Goal: Information Seeking & Learning: Learn about a topic

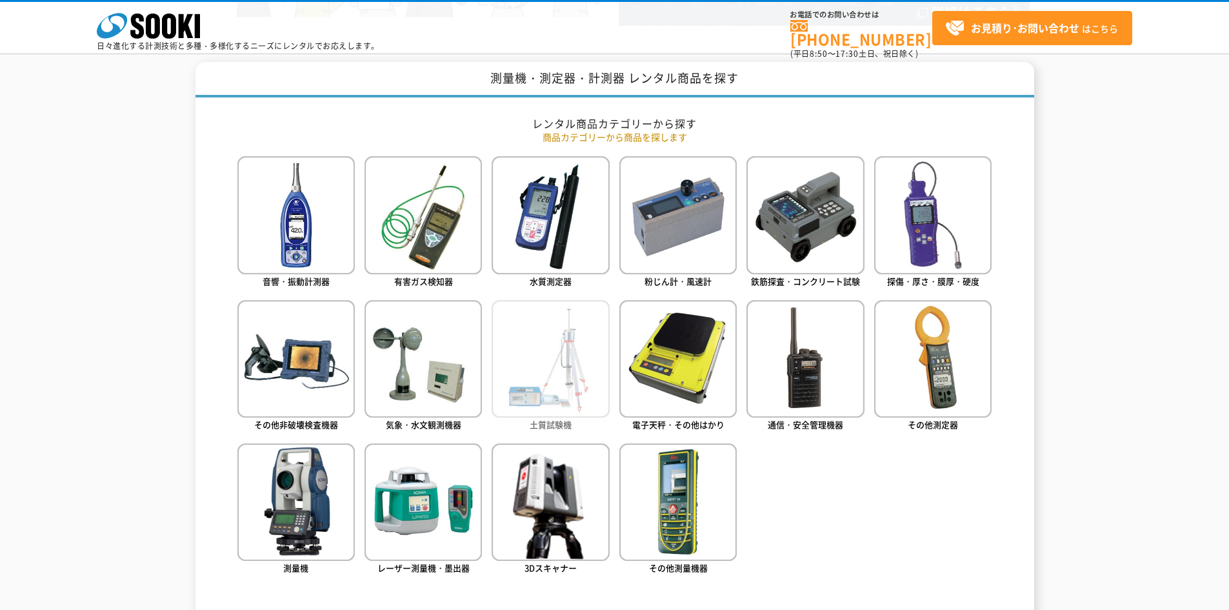
scroll to position [516, 0]
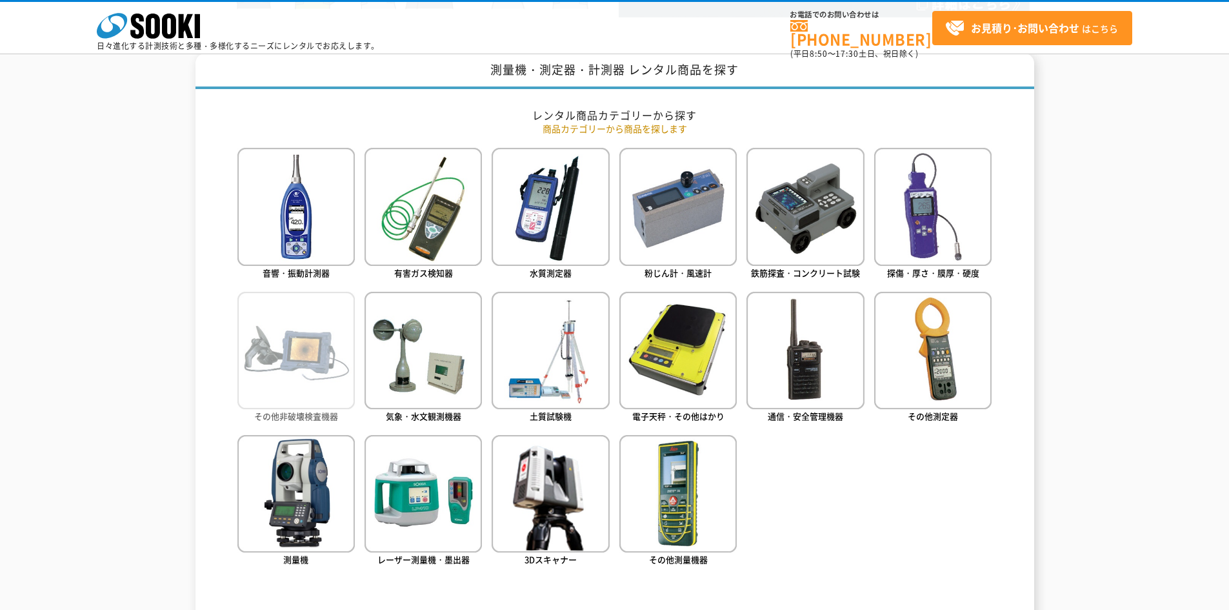
click at [325, 392] on img at bounding box center [295, 350] width 117 height 117
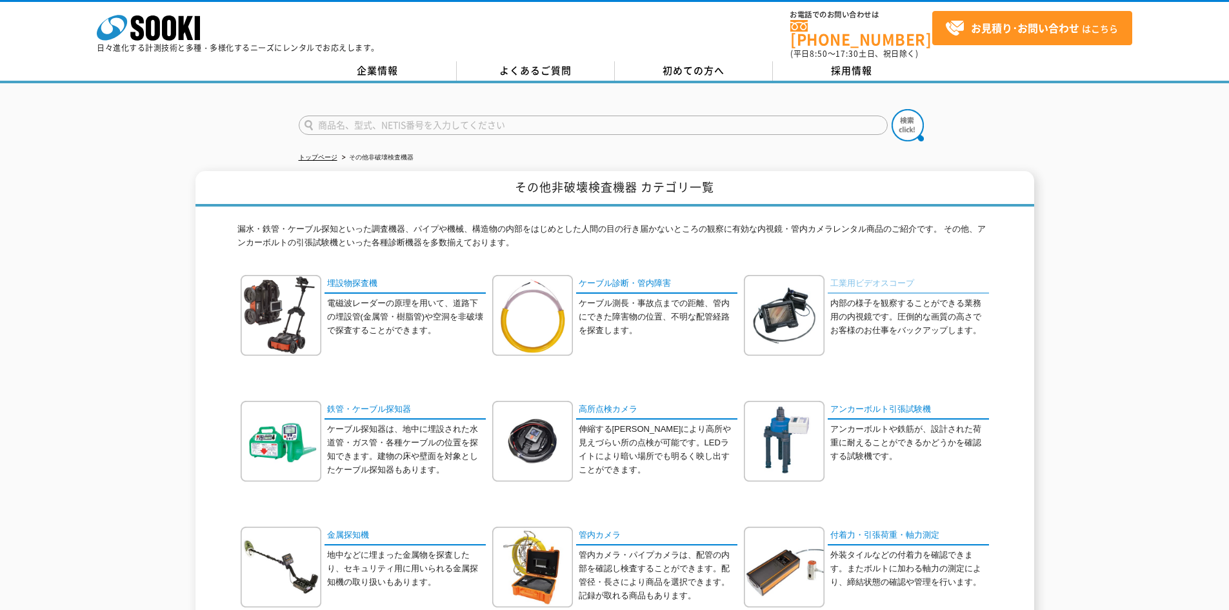
click at [866, 275] on link "工業用ビデオスコープ" at bounding box center [908, 284] width 161 height 19
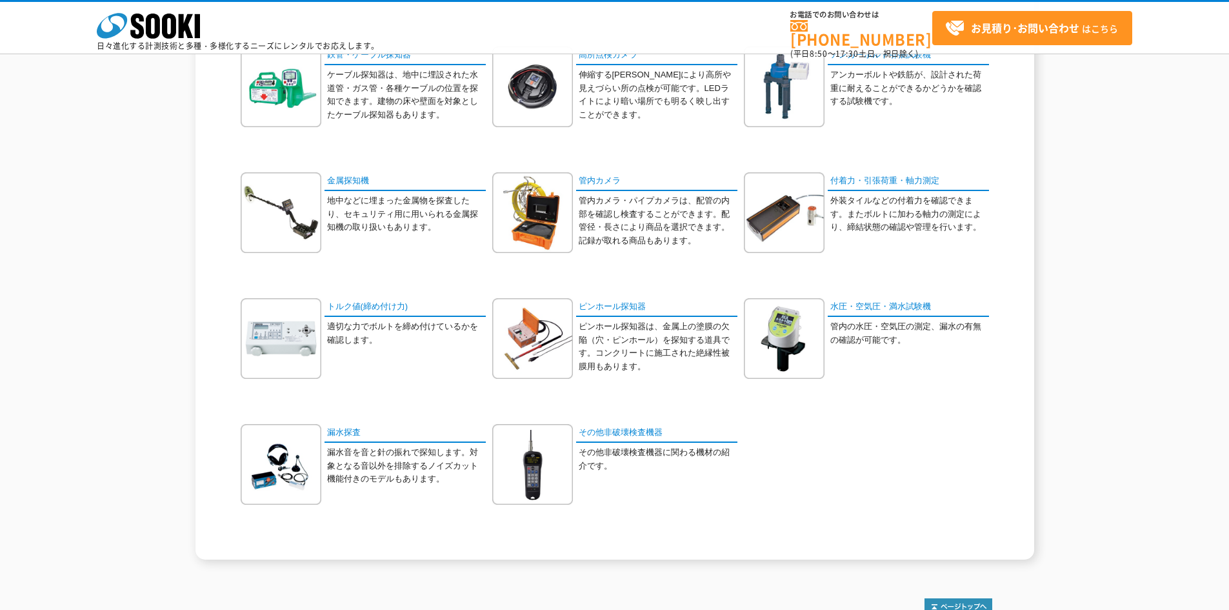
scroll to position [323, 0]
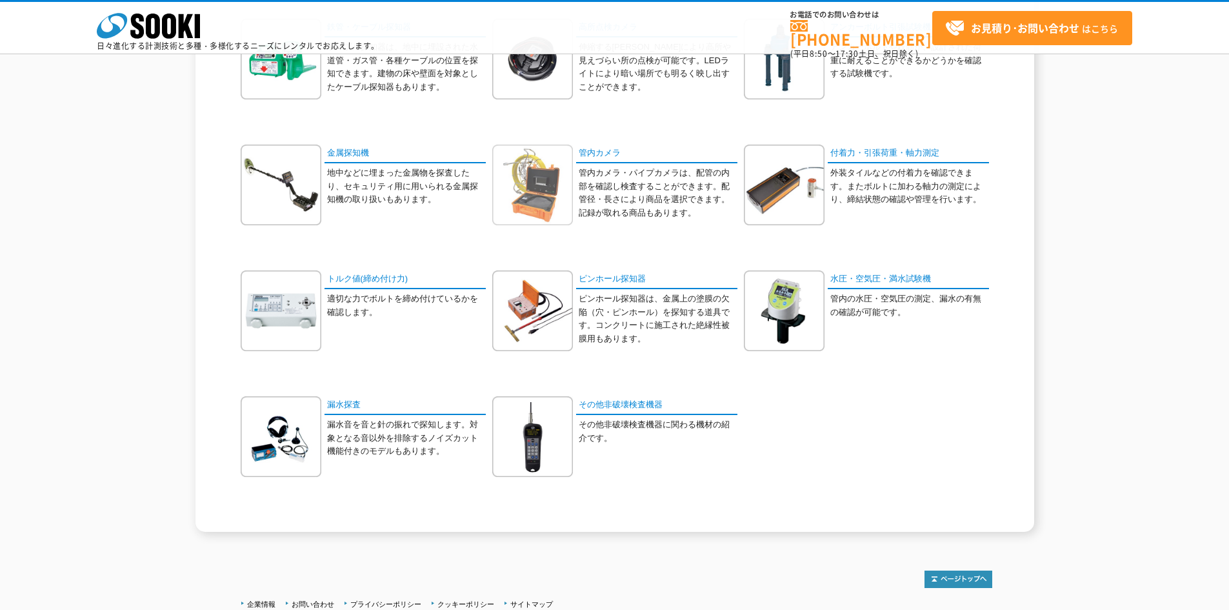
click at [560, 192] on img at bounding box center [532, 185] width 81 height 81
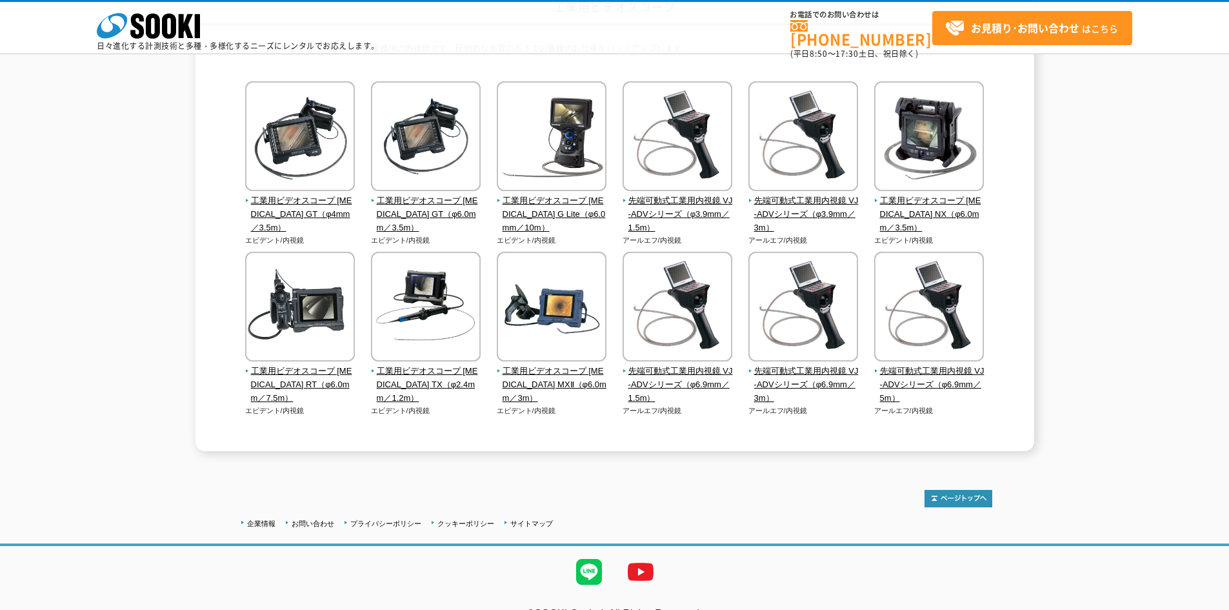
scroll to position [129, 0]
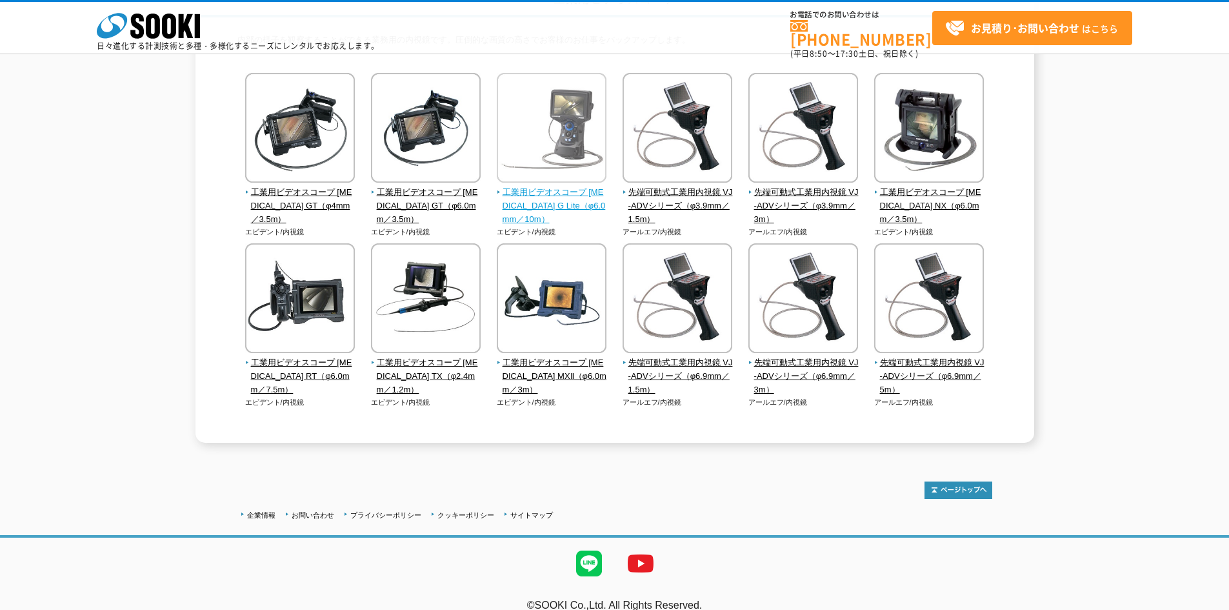
click at [522, 198] on span "工業用ビデオスコープ IPLEX G Lite（φ6.0mm／10m）" at bounding box center [552, 206] width 110 height 40
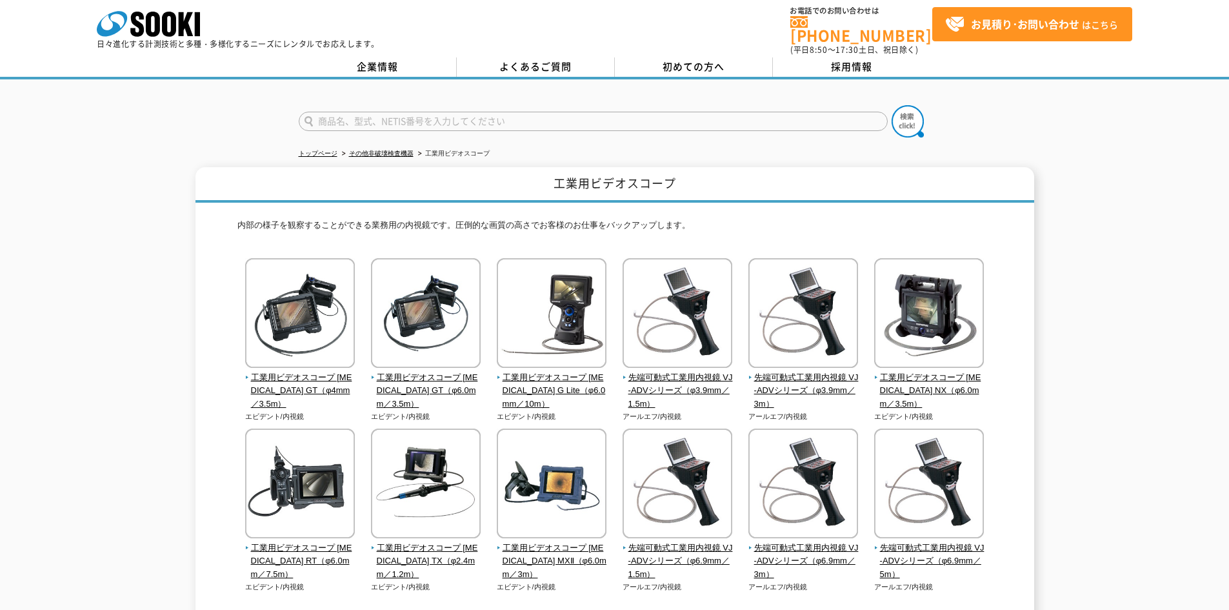
scroll to position [0, 0]
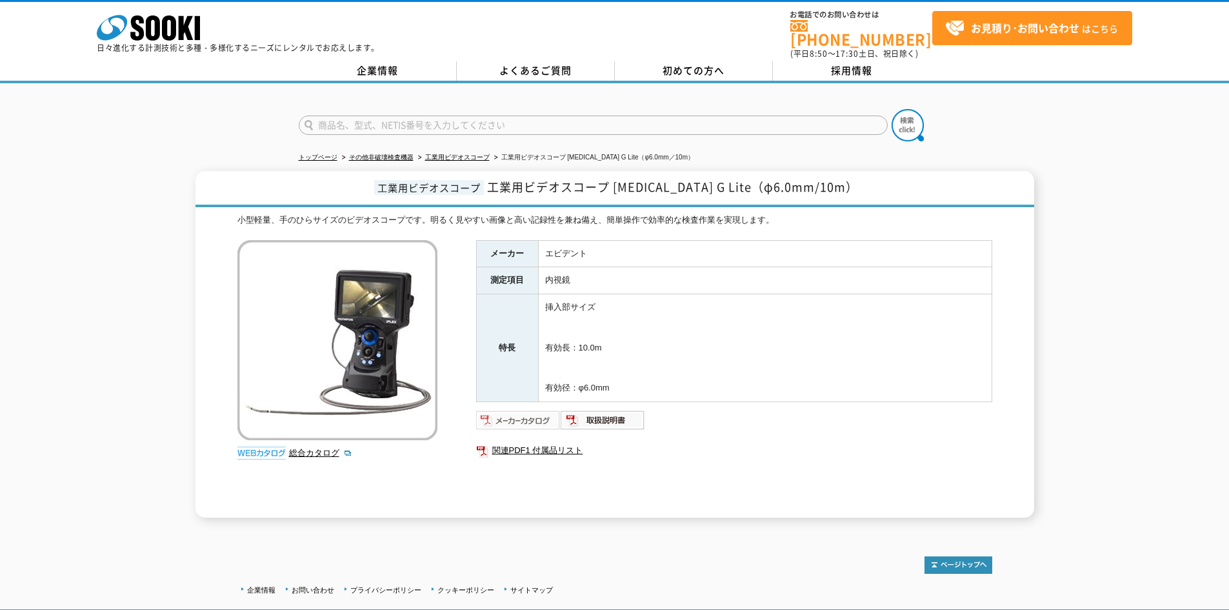
click at [503, 416] on img at bounding box center [518, 420] width 85 height 21
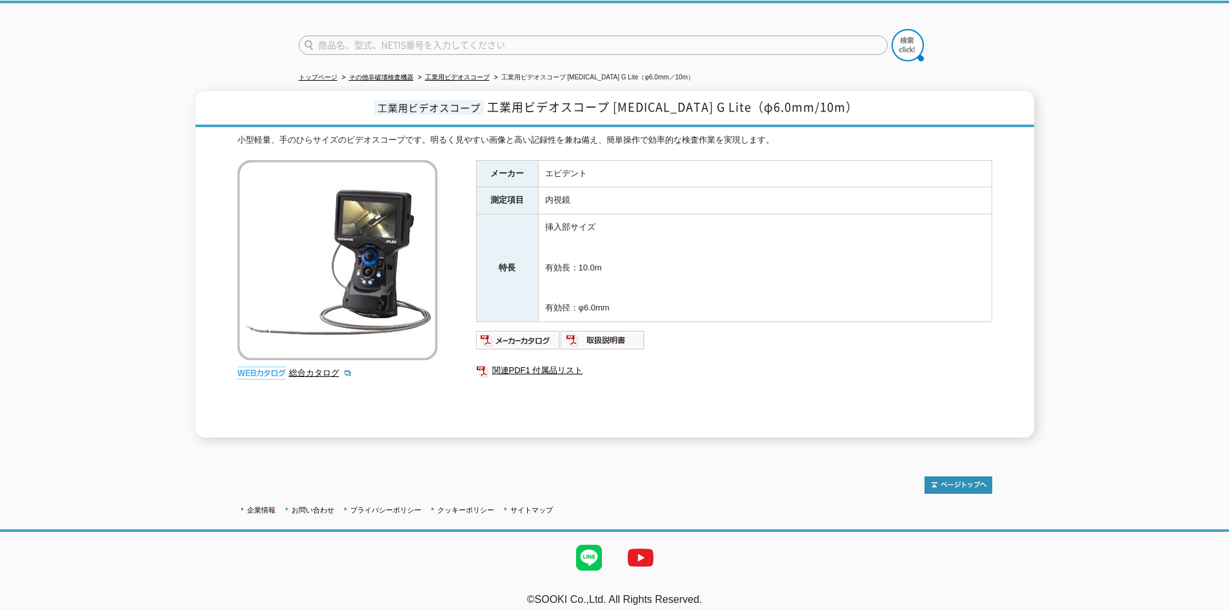
scroll to position [83, 0]
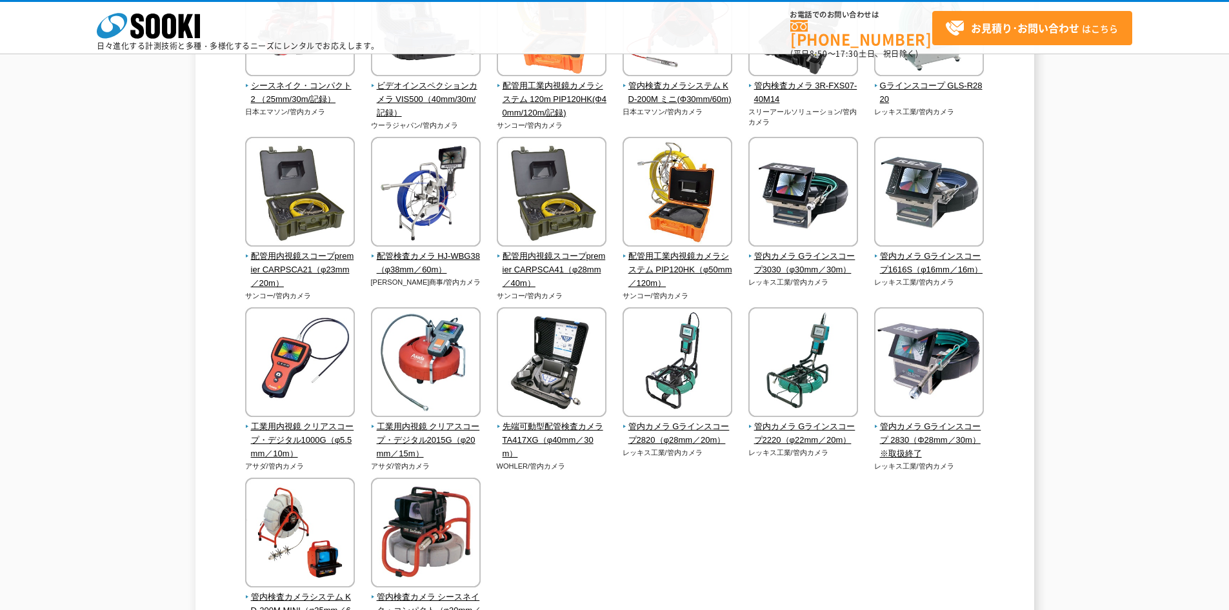
scroll to position [258, 0]
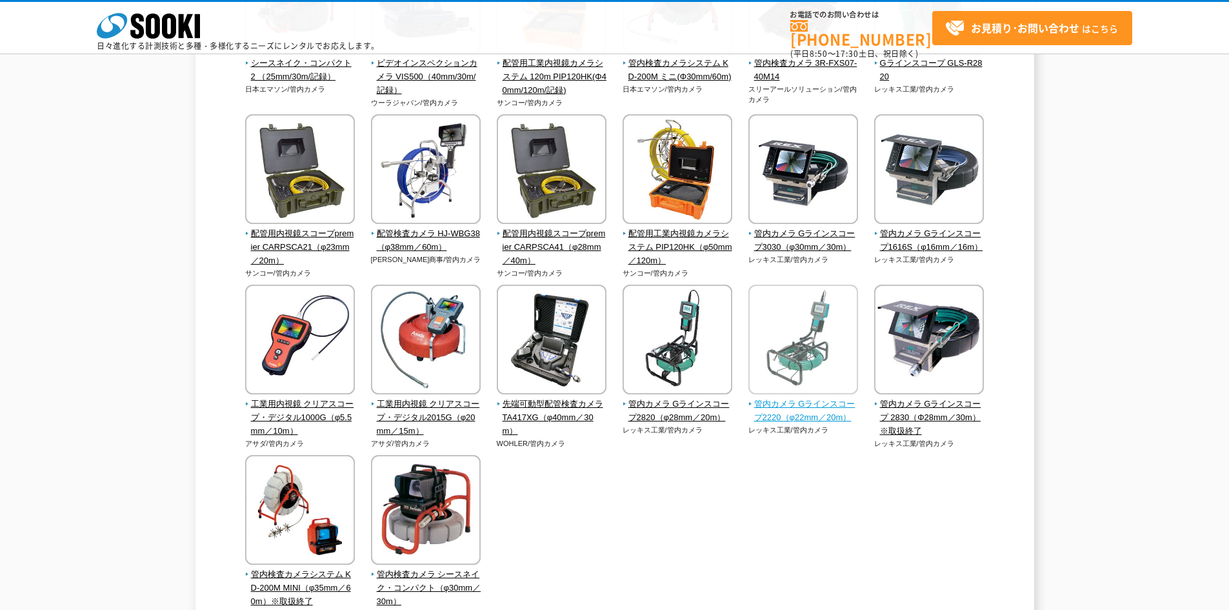
click at [811, 407] on span "管内カメラ Gラインスコープ2220（φ22mm／20m）" at bounding box center [804, 411] width 110 height 27
click at [793, 376] on img at bounding box center [804, 341] width 110 height 113
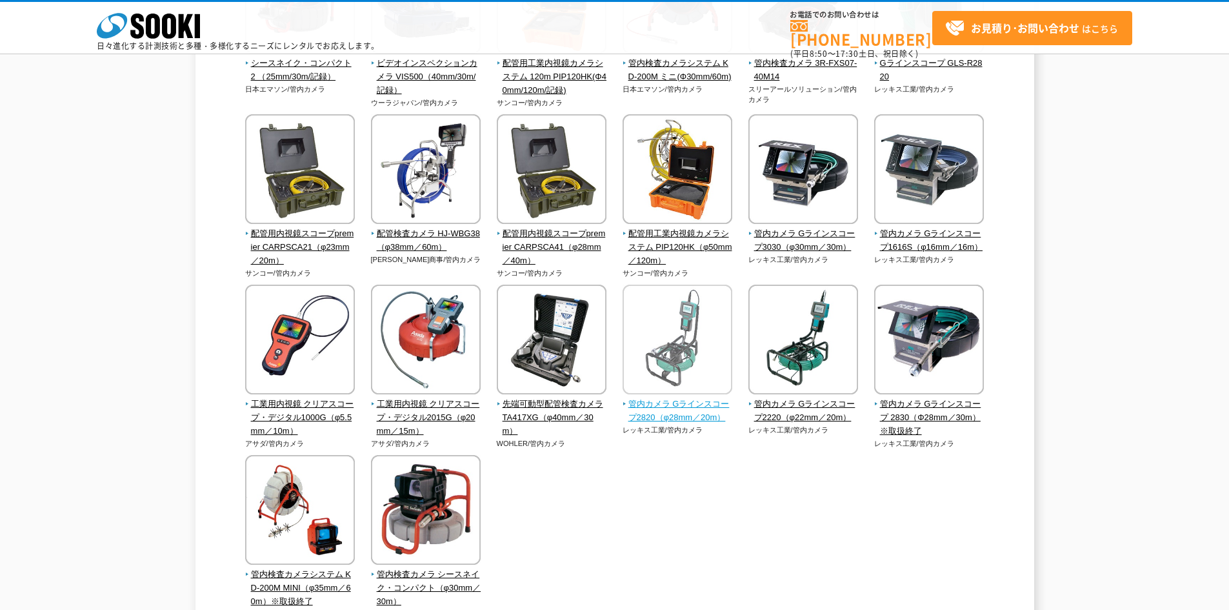
click at [681, 420] on span "管内カメラ Gラインスコープ2820（φ28mm／20m）" at bounding box center [678, 411] width 110 height 27
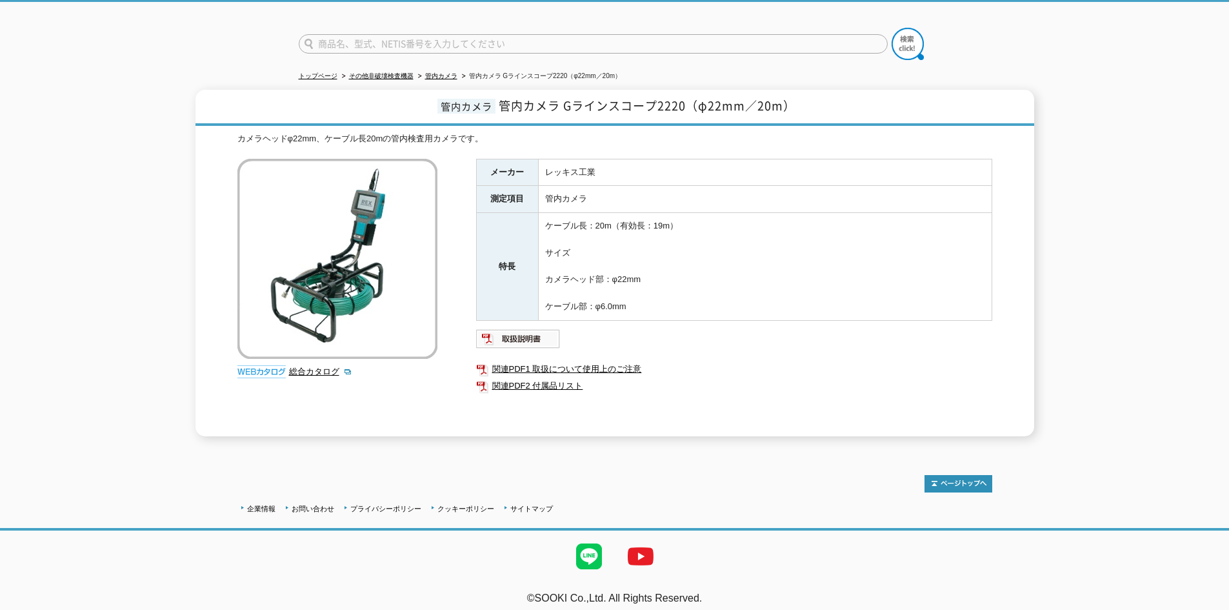
scroll to position [83, 0]
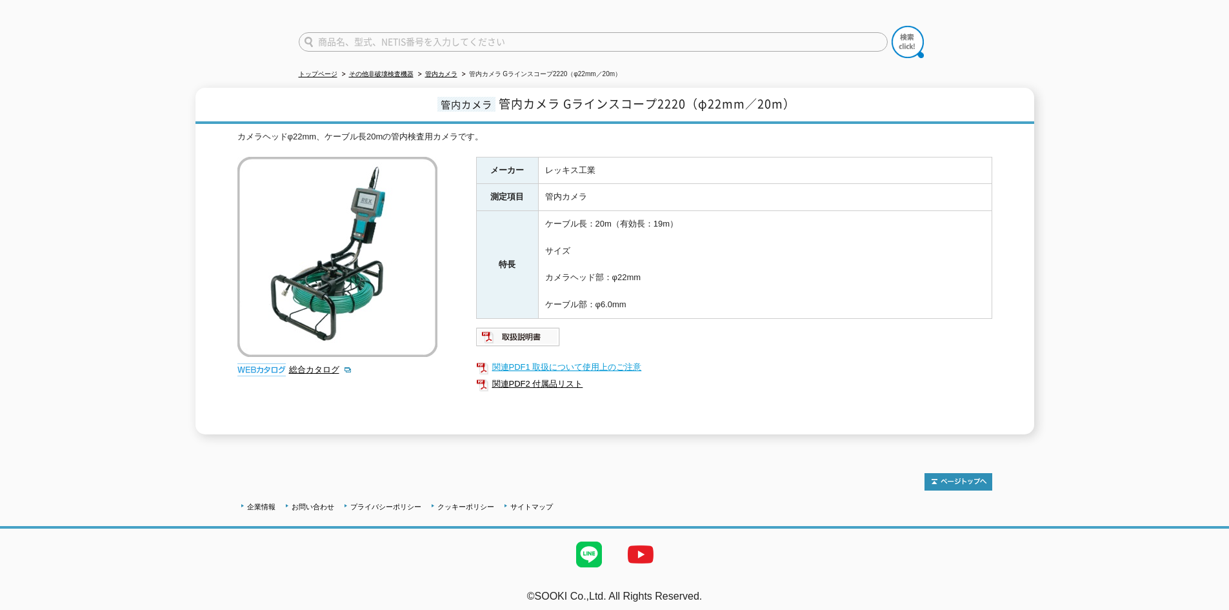
click at [527, 363] on link "関連PDF1 取扱について使用上のご注意" at bounding box center [734, 367] width 516 height 17
click at [560, 378] on link "関連PDF2 付属品リスト" at bounding box center [734, 384] width 516 height 17
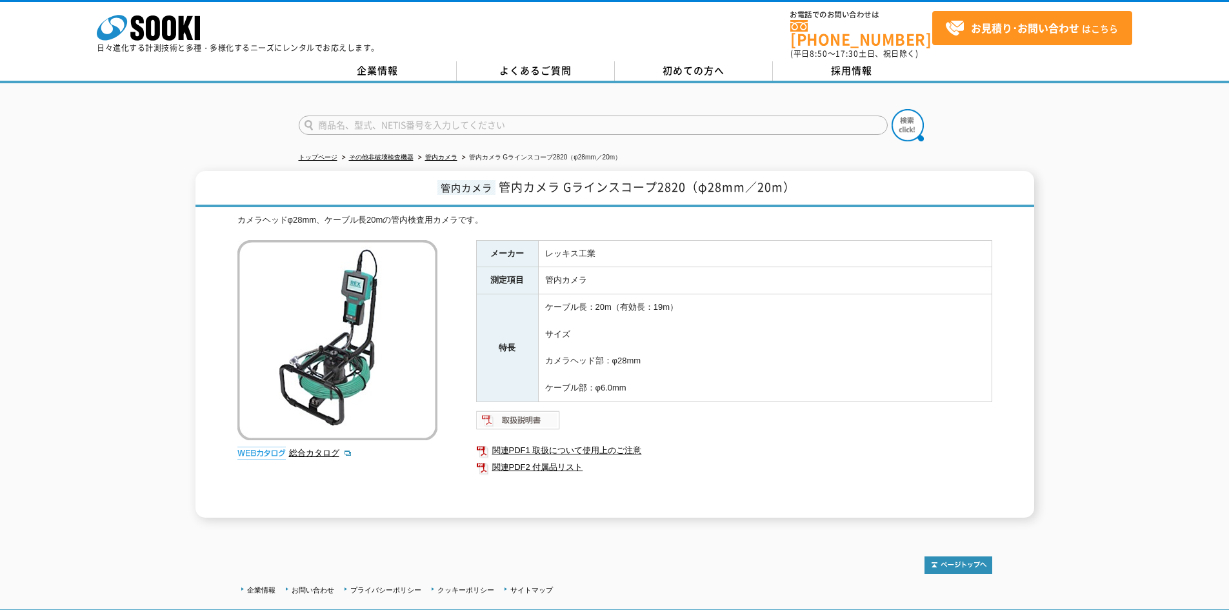
click at [529, 418] on img at bounding box center [518, 420] width 85 height 21
